Goal: Check status

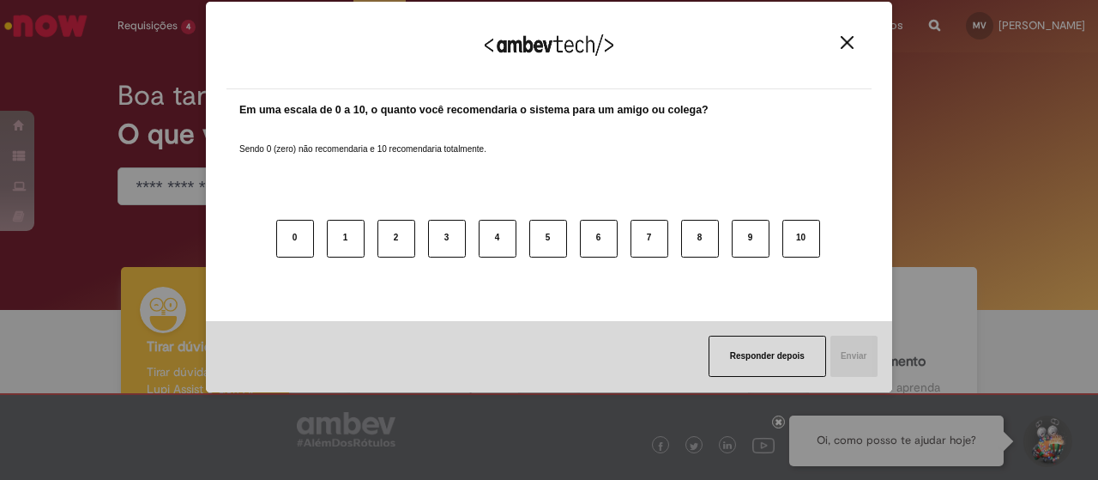
click at [833, 48] on div "Agradecemos seu feedback!" at bounding box center [549, 55] width 645 height 67
click at [846, 51] on div "Agradecemos seu feedback!" at bounding box center [549, 55] width 645 height 67
click at [844, 55] on div "Agradecemos seu feedback!" at bounding box center [549, 55] width 645 height 67
click at [853, 39] on img "Close" at bounding box center [847, 42] width 13 height 13
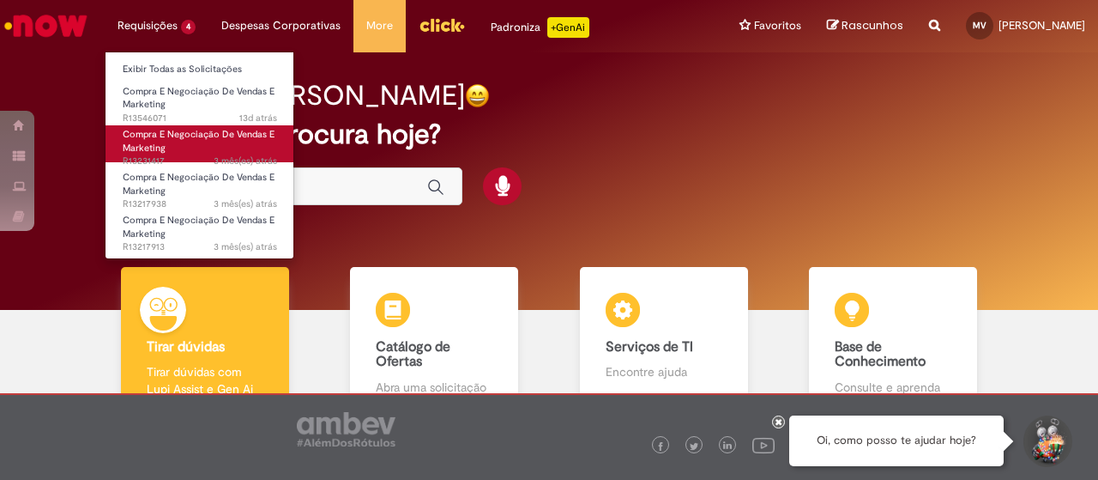
click at [197, 130] on span "Compra E Negociação De Vendas E Marketing" at bounding box center [199, 141] width 152 height 27
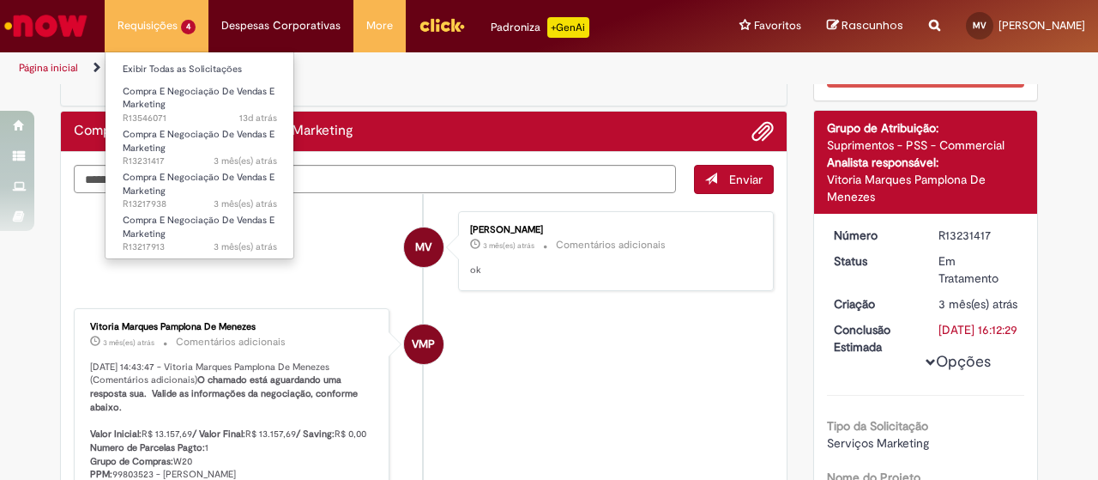
scroll to position [12, 0]
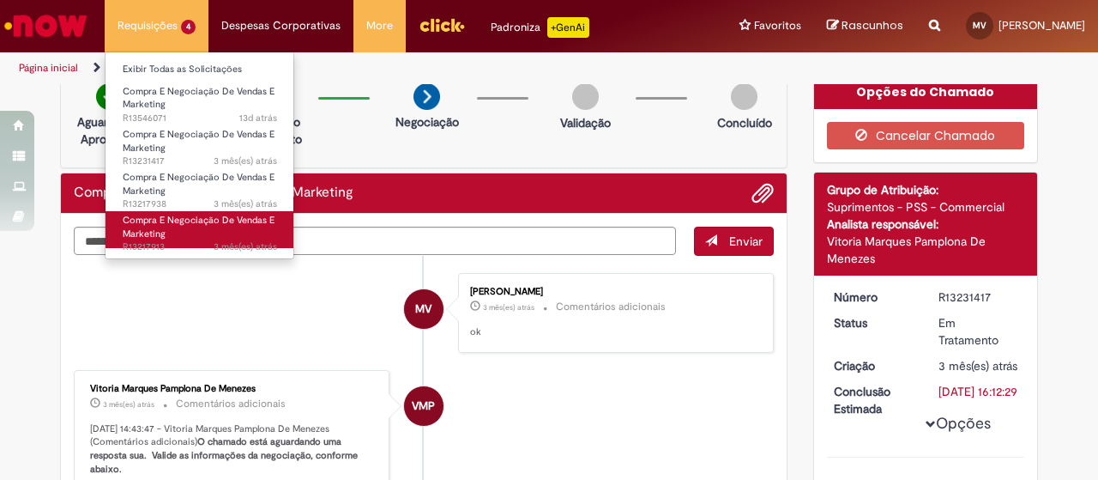
click at [184, 227] on link "Compra E Negociação De Vendas E Marketing 3 mês(es) atrás 3 meses atrás R132179…" at bounding box center [200, 229] width 189 height 37
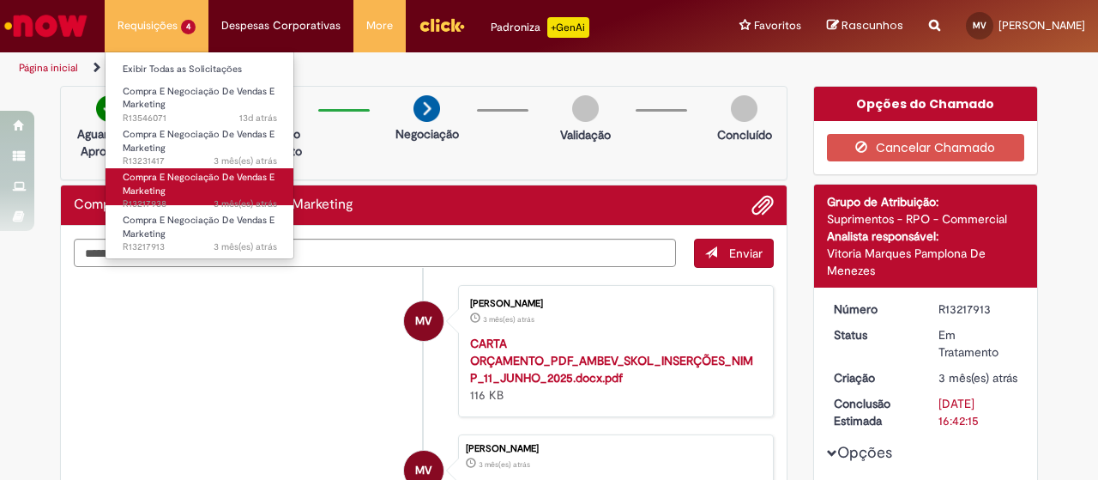
click at [177, 184] on link "Compra E Negociação De Vendas E Marketing 3 mês(es) atrás 3 meses atrás R132179…" at bounding box center [200, 186] width 189 height 37
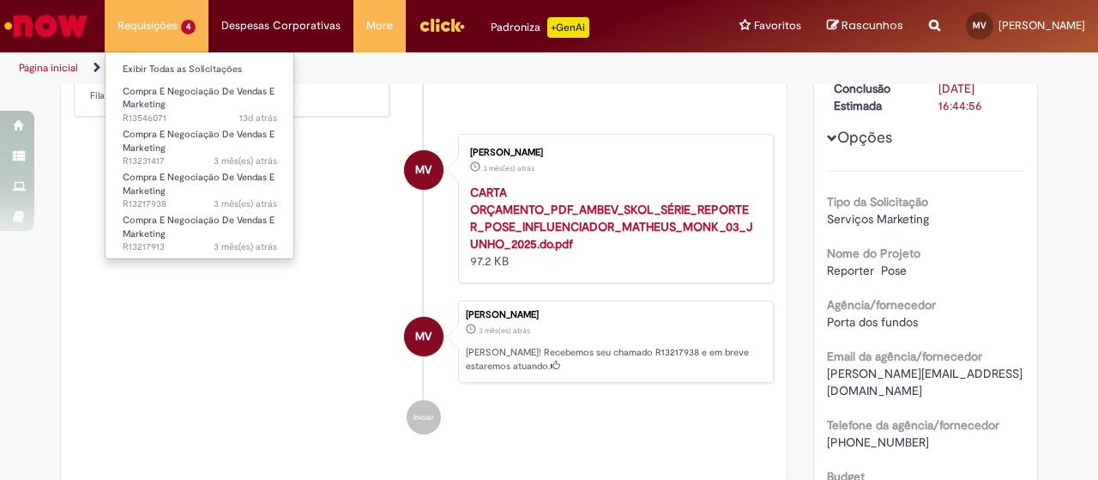
scroll to position [12, 0]
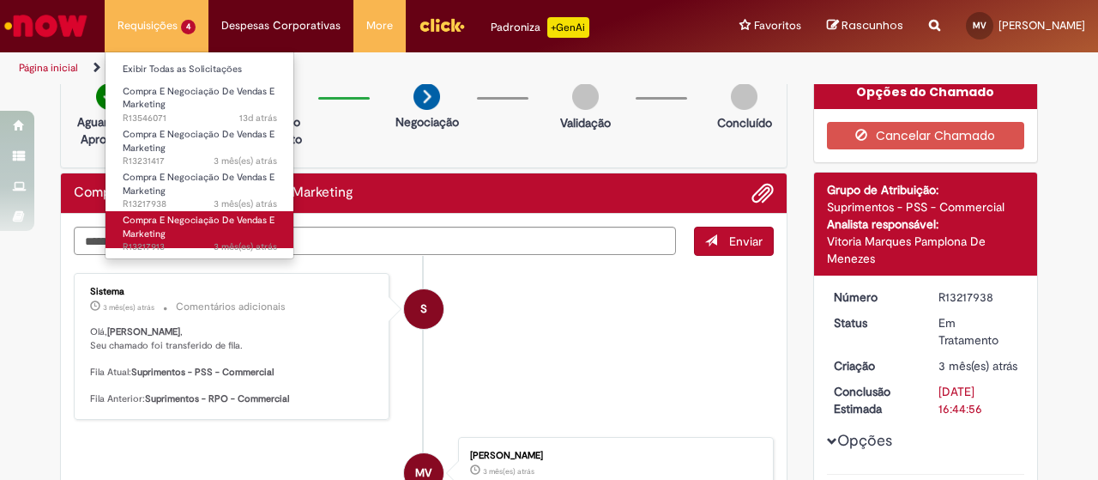
click at [203, 215] on span "Compra E Negociação De Vendas E Marketing" at bounding box center [199, 227] width 152 height 27
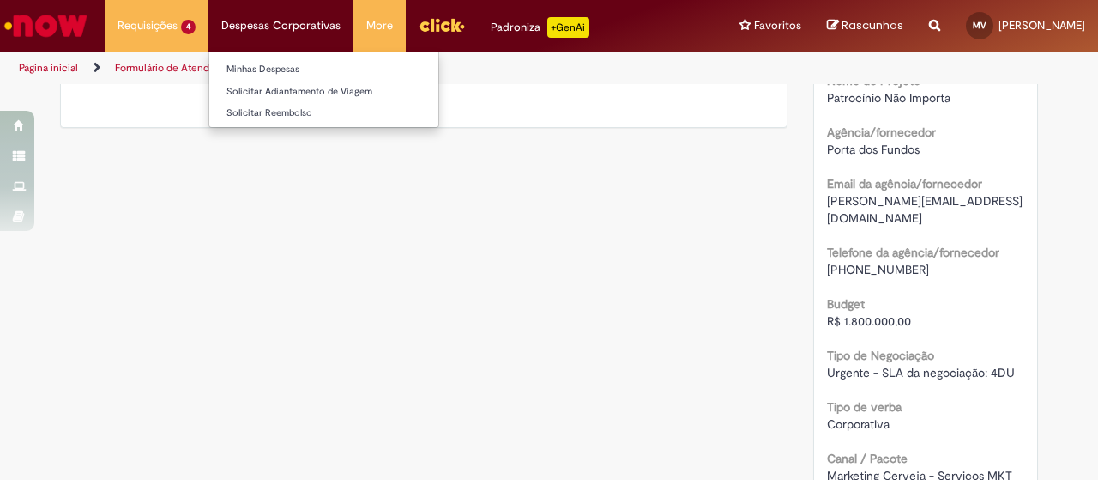
scroll to position [515, 0]
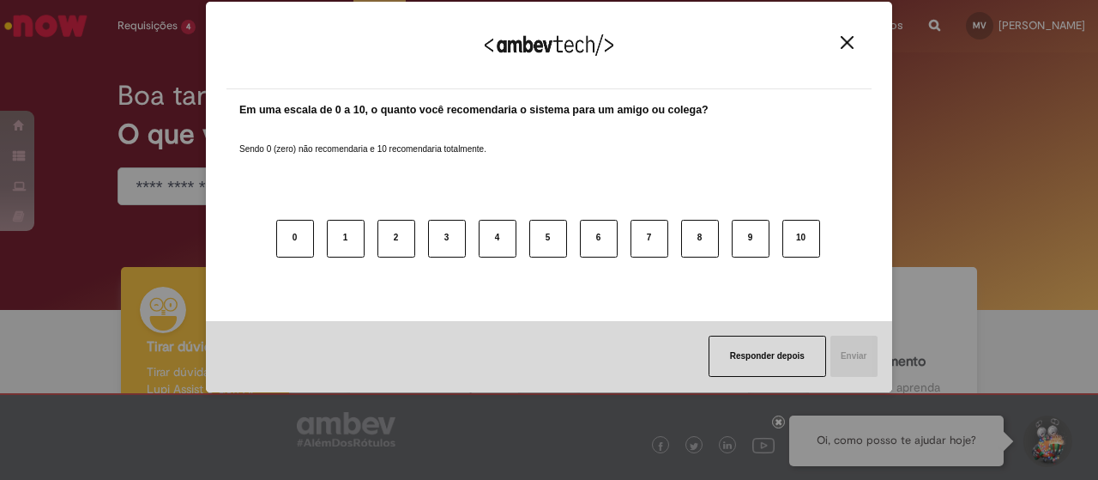
click at [848, 42] on img "Close" at bounding box center [847, 42] width 13 height 13
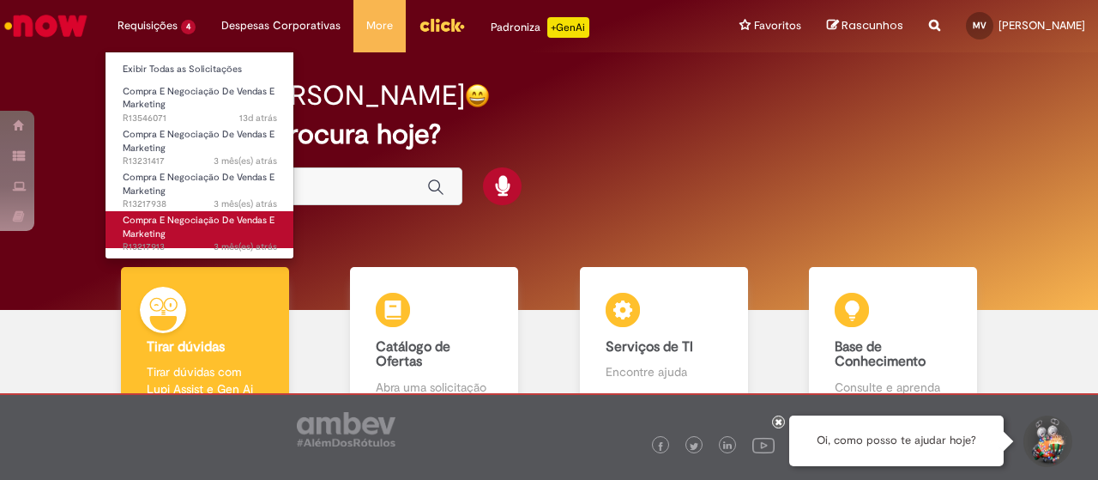
click at [209, 213] on link "Compra E Negociação De Vendas E Marketing 3 mês(es) atrás 3 meses atrás R132179…" at bounding box center [200, 229] width 189 height 37
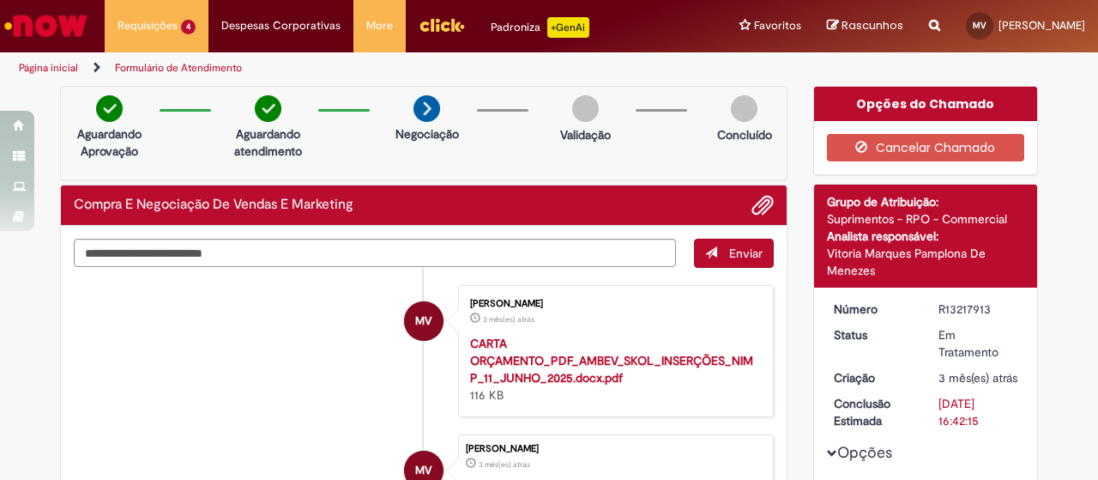
click at [969, 305] on div "R13217913" at bounding box center [979, 308] width 80 height 17
copy dd "R13217913"
